Goal: Entertainment & Leisure: Browse casually

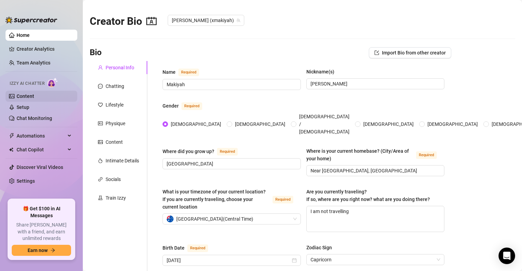
click at [26, 95] on link "Content" at bounding box center [26, 96] width 18 height 6
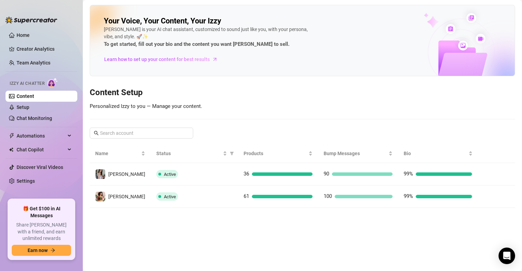
click at [32, 99] on link "Content" at bounding box center [26, 96] width 18 height 6
click at [29, 109] on link "Setup" at bounding box center [23, 107] width 13 height 6
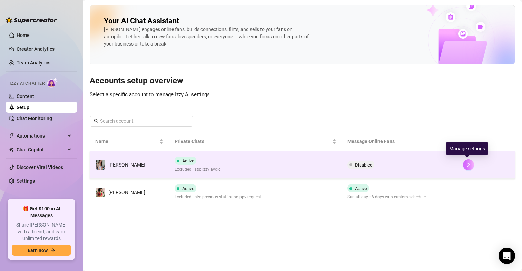
click at [467, 164] on icon "right" at bounding box center [468, 165] width 2 height 4
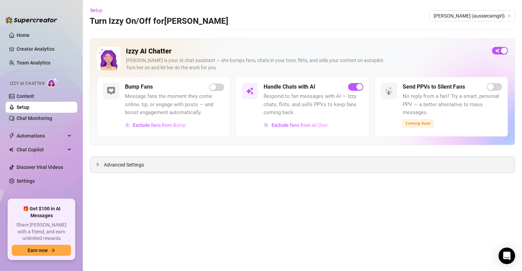
click at [132, 163] on span "Advanced Settings" at bounding box center [124, 165] width 40 height 8
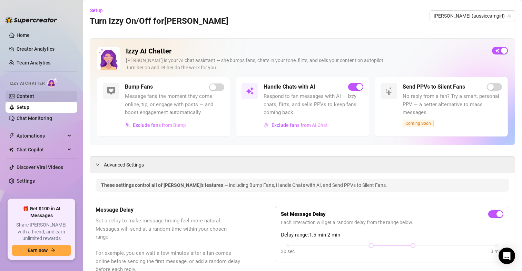
click at [34, 96] on link "Content" at bounding box center [26, 96] width 18 height 6
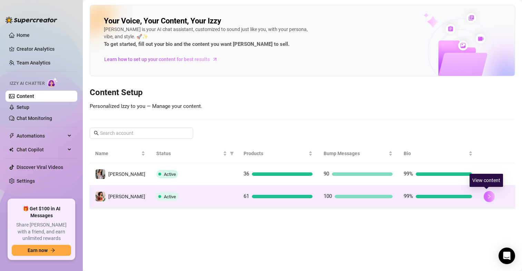
click at [487, 195] on icon "right" at bounding box center [488, 196] width 5 height 5
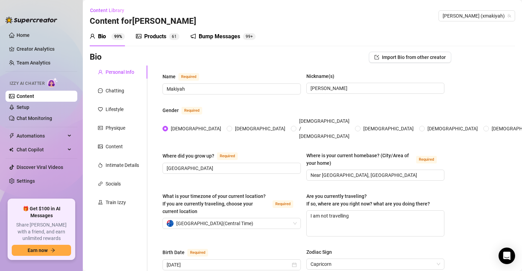
click at [215, 33] on div "Bump Messages" at bounding box center [219, 36] width 41 height 8
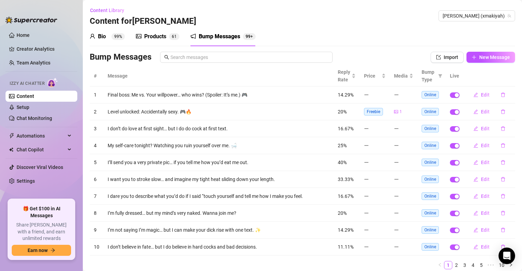
scroll to position [24, 0]
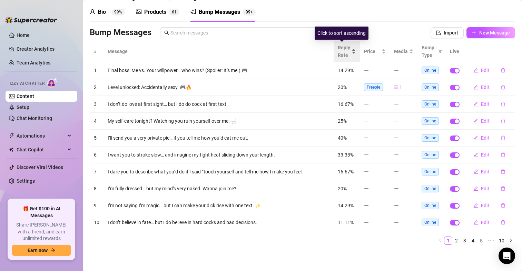
click at [342, 49] on span "Reply Rate" at bounding box center [343, 51] width 12 height 15
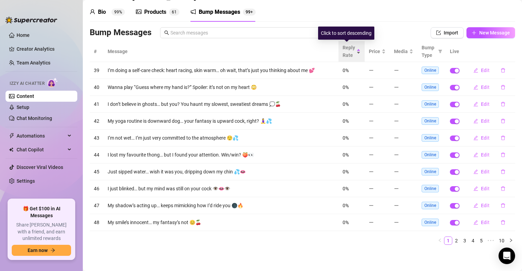
click at [342, 49] on span "Reply Rate" at bounding box center [348, 51] width 12 height 15
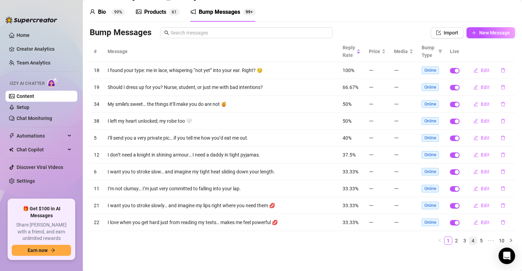
click at [469, 243] on link "4" at bounding box center [473, 241] width 8 height 8
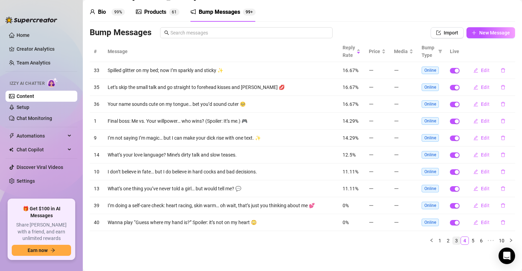
click at [452, 238] on link "3" at bounding box center [456, 241] width 8 height 8
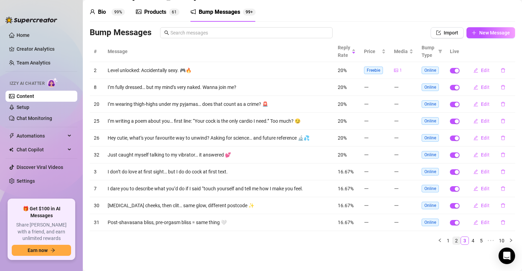
click at [452, 241] on link "2" at bounding box center [456, 241] width 8 height 8
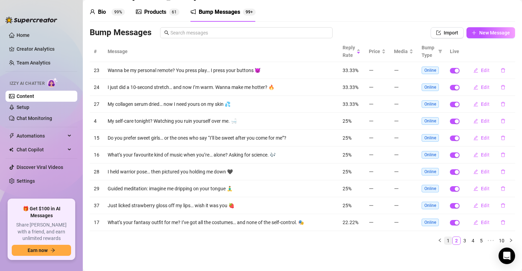
click at [444, 240] on link "1" at bounding box center [448, 241] width 8 height 8
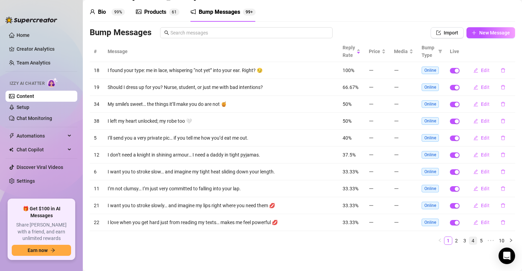
click at [469, 242] on link "4" at bounding box center [473, 241] width 8 height 8
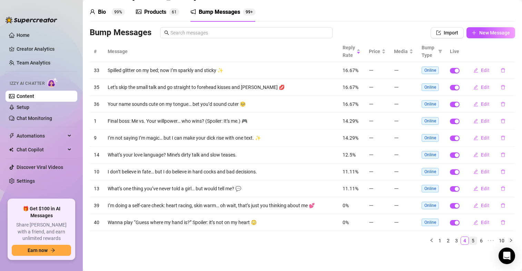
click at [469, 240] on link "5" at bounding box center [473, 241] width 8 height 8
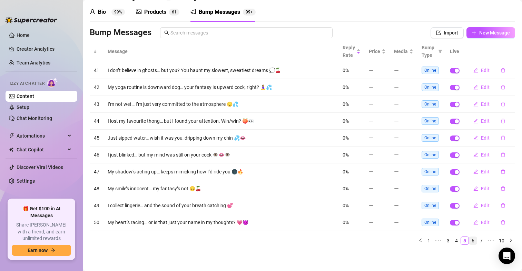
click at [469, 241] on link "6" at bounding box center [473, 241] width 8 height 8
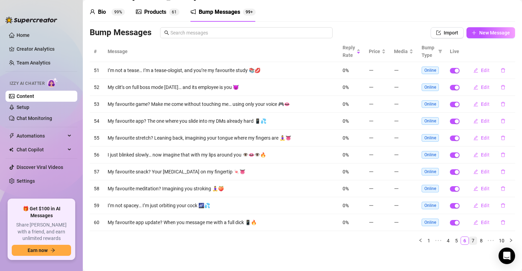
click at [469, 241] on link "7" at bounding box center [473, 241] width 8 height 8
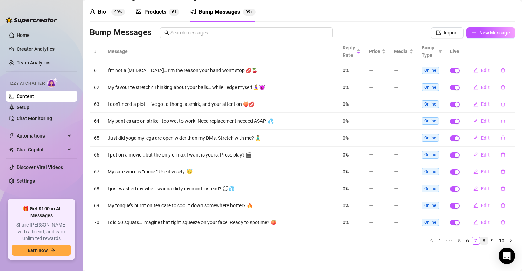
click at [480, 242] on link "8" at bounding box center [484, 241] width 8 height 8
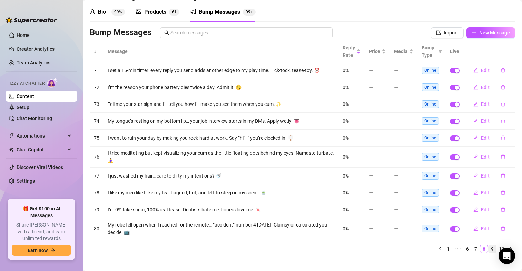
click at [488, 249] on link "9" at bounding box center [492, 249] width 8 height 8
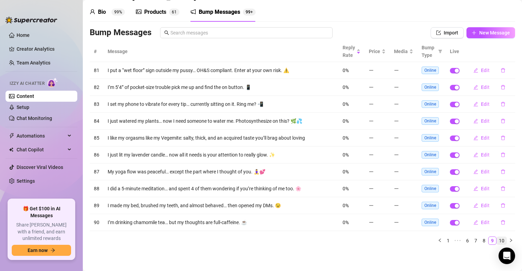
click at [496, 241] on link "10" at bounding box center [501, 241] width 10 height 8
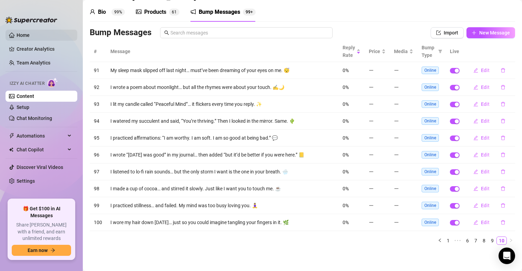
click at [30, 36] on link "Home" at bounding box center [23, 35] width 13 height 6
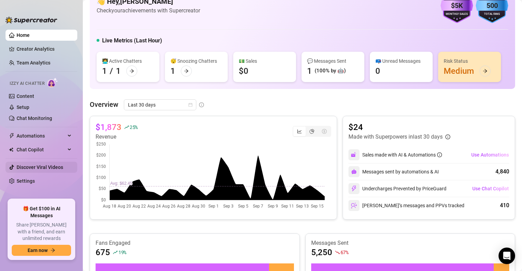
click at [36, 165] on link "Discover Viral Videos" at bounding box center [40, 167] width 47 height 6
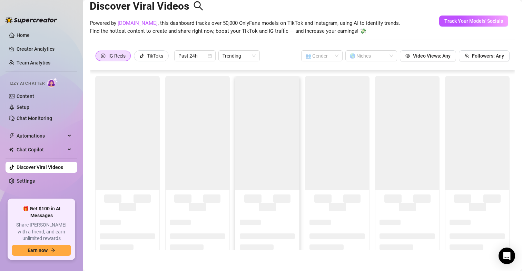
scroll to position [15, 0]
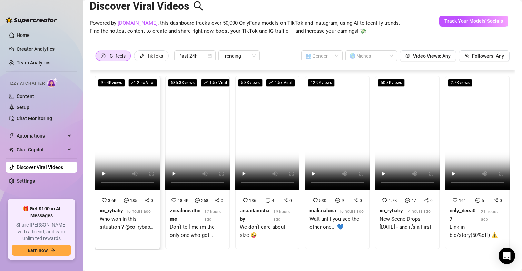
click at [139, 125] on video at bounding box center [127, 133] width 64 height 114
click at [196, 133] on video at bounding box center [197, 133] width 64 height 114
click at [186, 157] on video at bounding box center [197, 133] width 64 height 114
